Goal: Find contact information: Find contact information

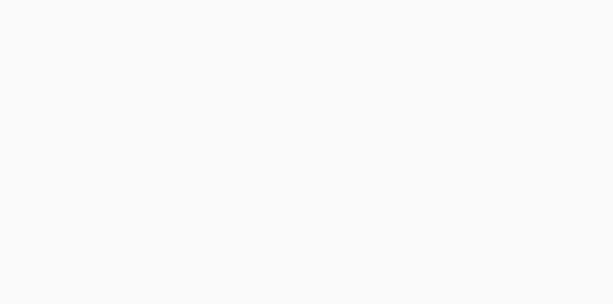
scroll to position [1636, 0]
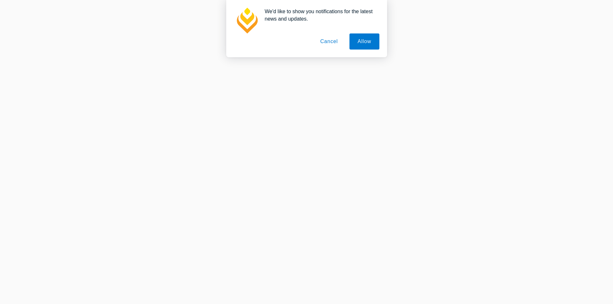
click at [327, 42] on button "Cancel" at bounding box center [329, 41] width 34 height 16
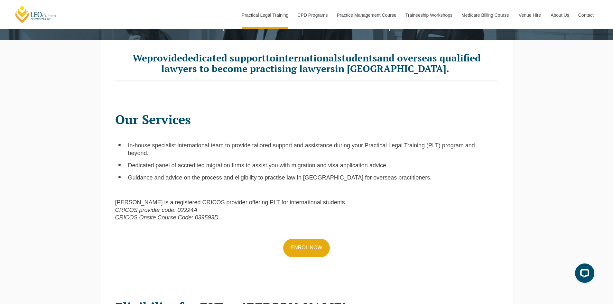
scroll to position [0, 0]
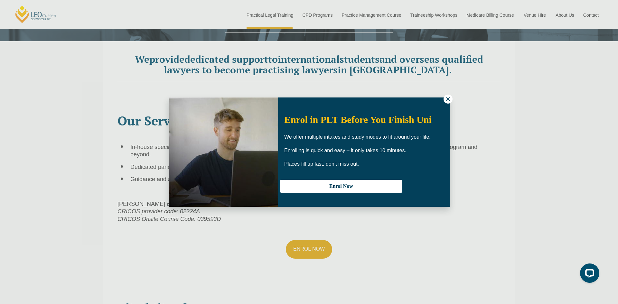
click at [449, 100] on icon at bounding box center [448, 99] width 4 height 4
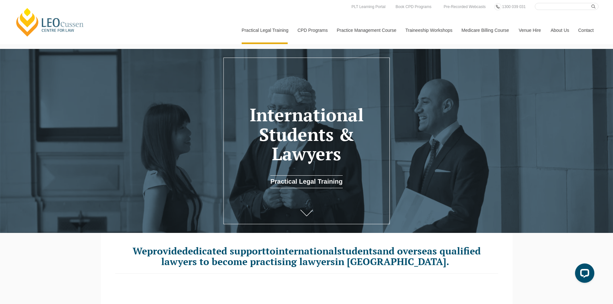
click at [593, 28] on link "Contact" at bounding box center [586, 30] width 25 height 28
